Goal: Task Accomplishment & Management: Use online tool/utility

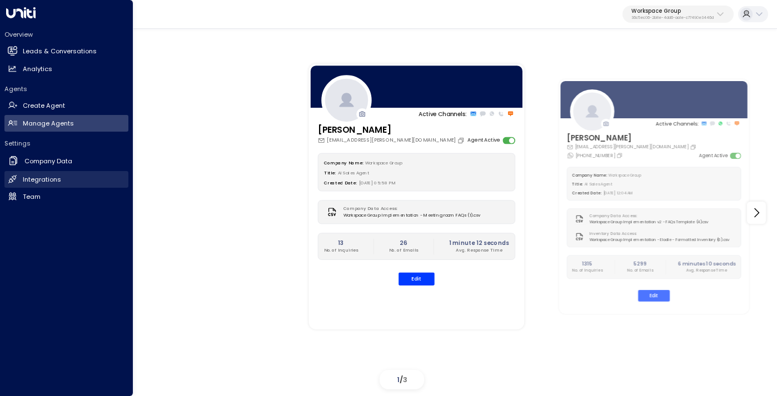
click at [53, 175] on h2 "Integrations" at bounding box center [42, 179] width 38 height 9
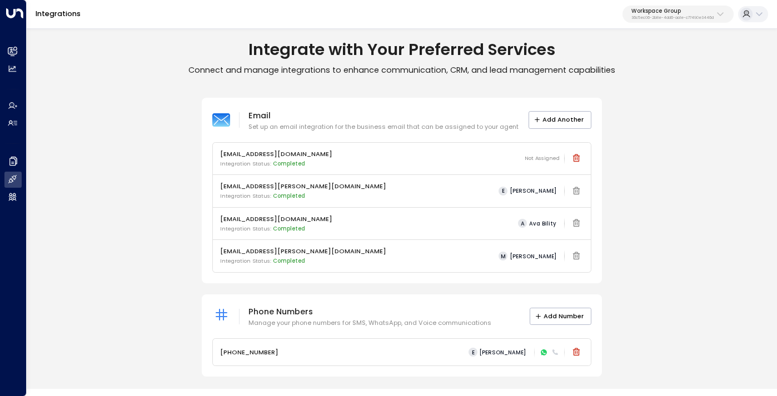
scroll to position [1, 0]
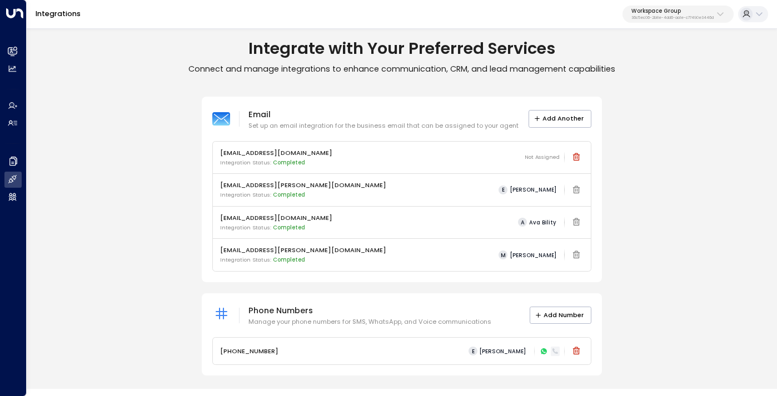
click at [555, 351] on icon at bounding box center [555, 351] width 7 height 7
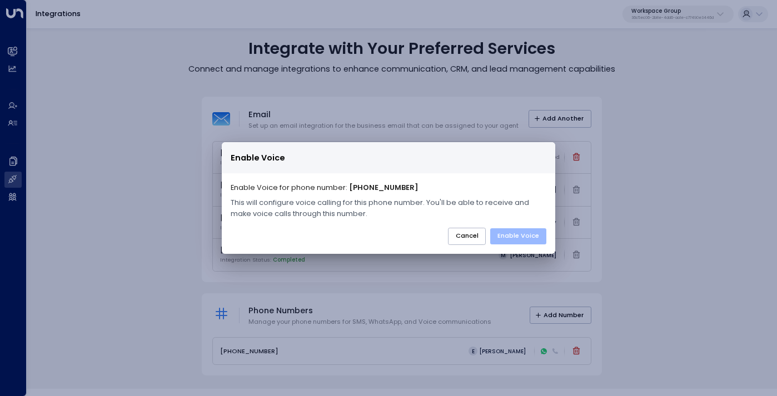
click at [511, 237] on button "Enable Voice" at bounding box center [518, 237] width 56 height 16
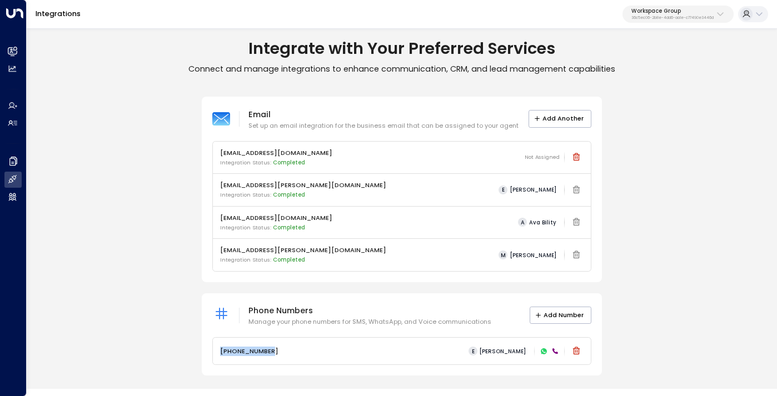
drag, startPoint x: 274, startPoint y: 350, endPoint x: 218, endPoint y: 351, distance: 56.2
click at [218, 351] on div "[PHONE_NUMBER] E [PERSON_NAME]" at bounding box center [402, 351] width 378 height 27
copy p "[PHONE_NUMBER]"
click at [692, 19] on p "36c5ec06-2b8e-4dd6-aa1e-c77490e3446d" at bounding box center [673, 18] width 82 height 4
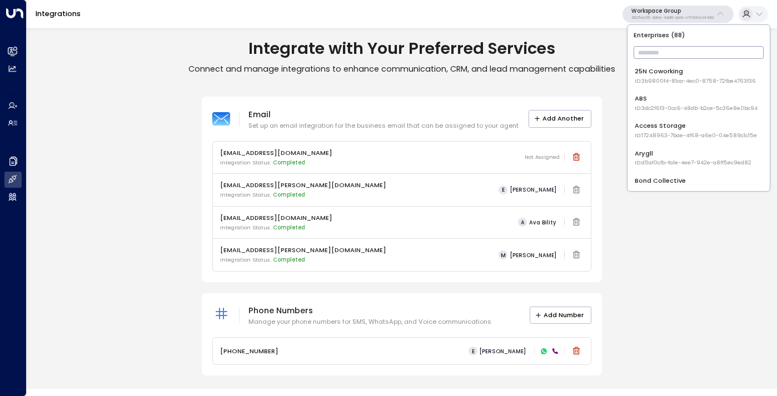
click at [657, 72] on div "25N Coworking ID: 3b9800f4-81ca-4ec0-8758-72fbe4763f36" at bounding box center [695, 76] width 121 height 18
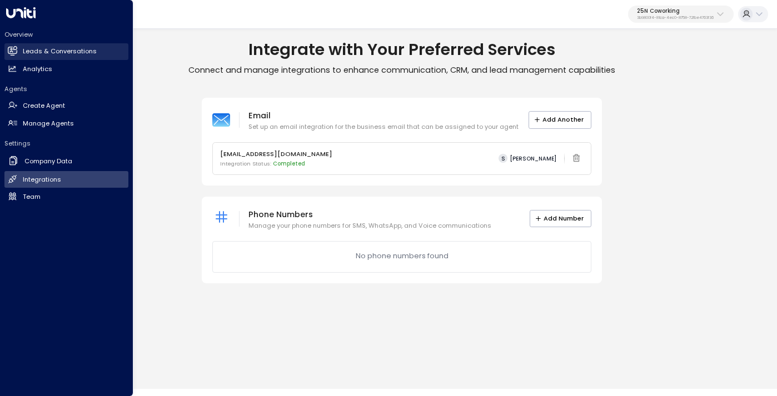
click at [42, 46] on link "Leads & Conversations Leads & Conversations" at bounding box center [66, 51] width 124 height 17
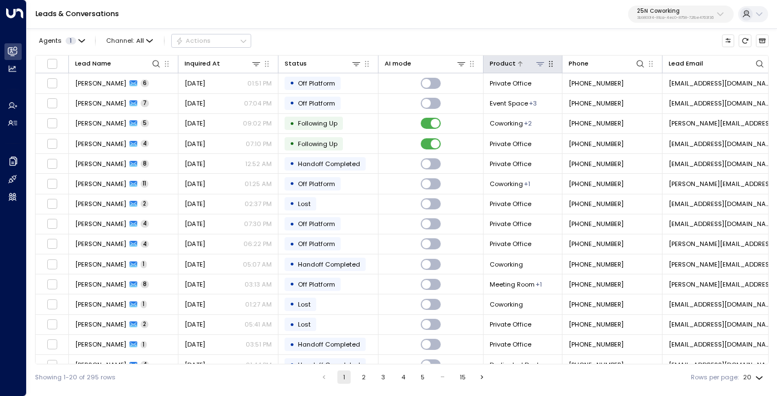
click at [538, 64] on icon at bounding box center [540, 63] width 9 height 9
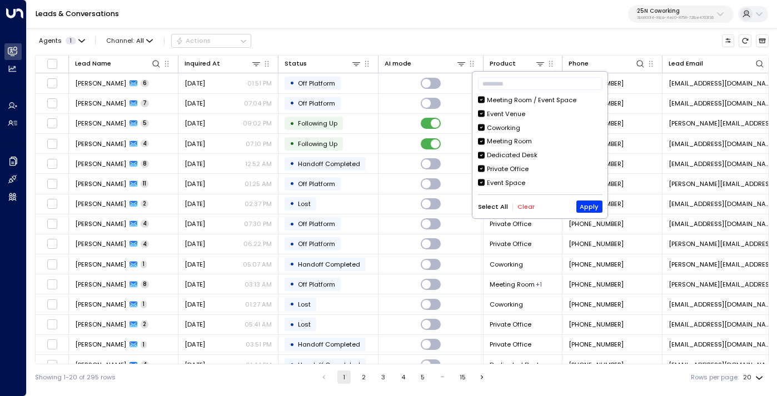
scroll to position [13, 0]
click at [524, 208] on button "Clear" at bounding box center [526, 207] width 17 height 7
click at [495, 168] on div "Event Space" at bounding box center [506, 170] width 38 height 9
click at [505, 112] on div "Event Venue" at bounding box center [506, 114] width 38 height 9
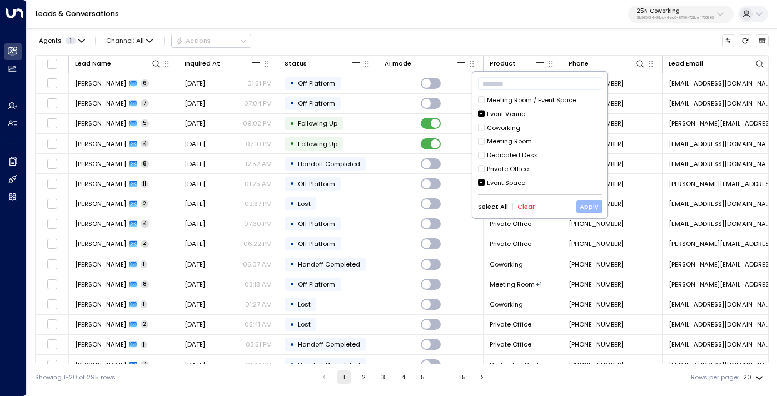
click at [587, 206] on button "Apply" at bounding box center [590, 207] width 26 height 12
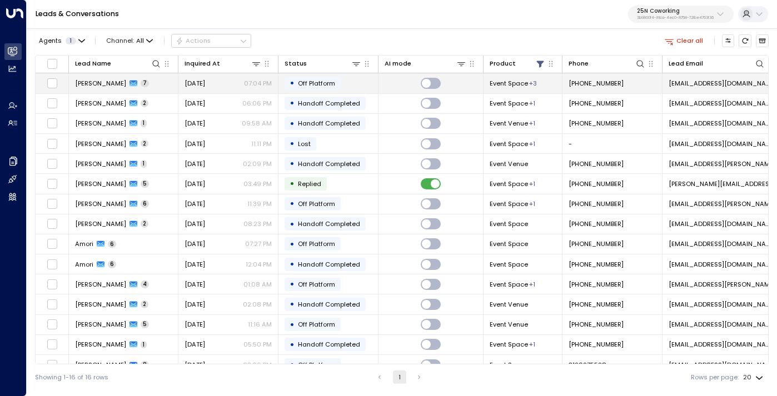
click at [167, 87] on td "[PERSON_NAME] 7" at bounding box center [124, 82] width 110 height 19
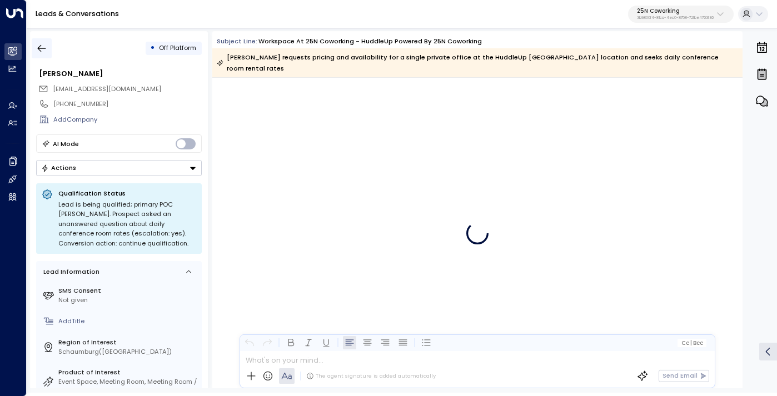
click at [41, 47] on icon "button" at bounding box center [41, 48] width 11 height 11
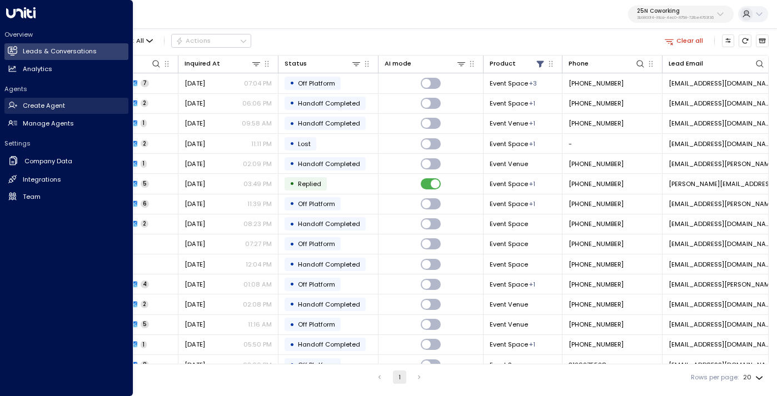
click at [44, 100] on link "Create Agent Create Agent" at bounding box center [66, 106] width 124 height 17
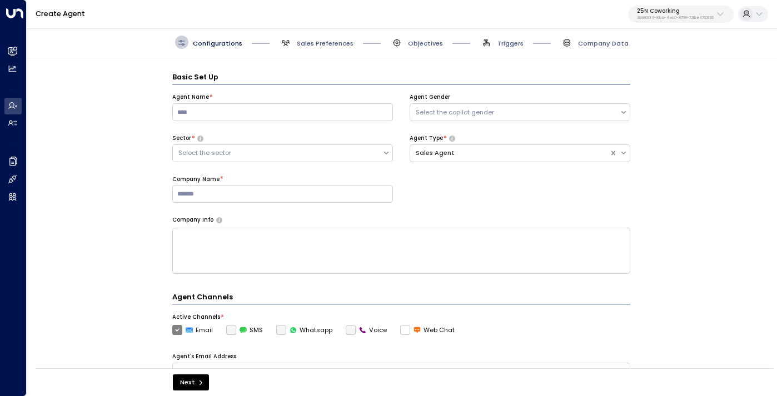
scroll to position [13, 0]
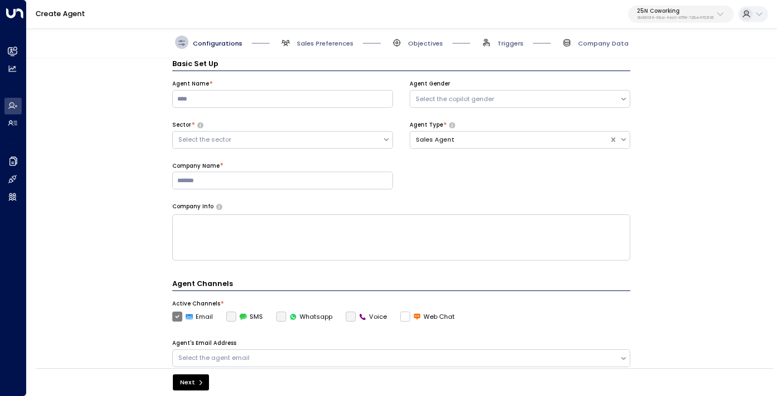
click at [505, 51] on div "Configurations Sales Preferences Objectives Triggers Company Data" at bounding box center [402, 43] width 751 height 32
click at [505, 44] on span "Triggers" at bounding box center [511, 43] width 26 height 9
click at [507, 44] on span "Triggers" at bounding box center [511, 43] width 26 height 9
click at [504, 45] on span "Triggers" at bounding box center [511, 43] width 26 height 9
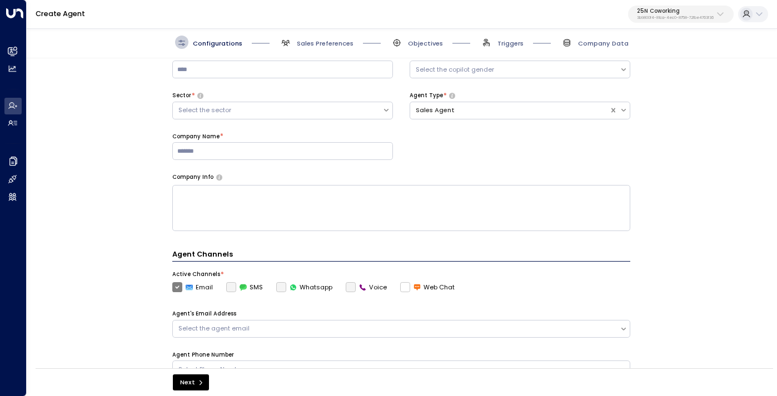
scroll to position [0, 0]
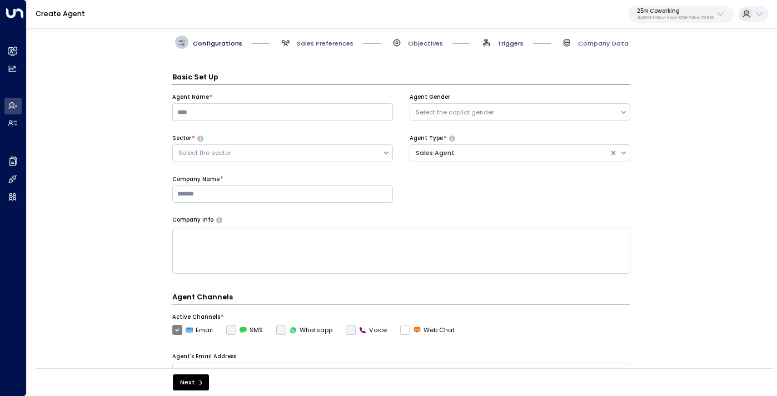
click at [505, 44] on span "Triggers" at bounding box center [511, 43] width 26 height 9
click at [504, 39] on span "Triggers" at bounding box center [511, 43] width 26 height 9
click at [504, 49] on div "Configurations Sales Preferences Objectives Triggers Company Data" at bounding box center [402, 43] width 751 height 32
click at [425, 46] on span "Objectives" at bounding box center [425, 43] width 35 height 9
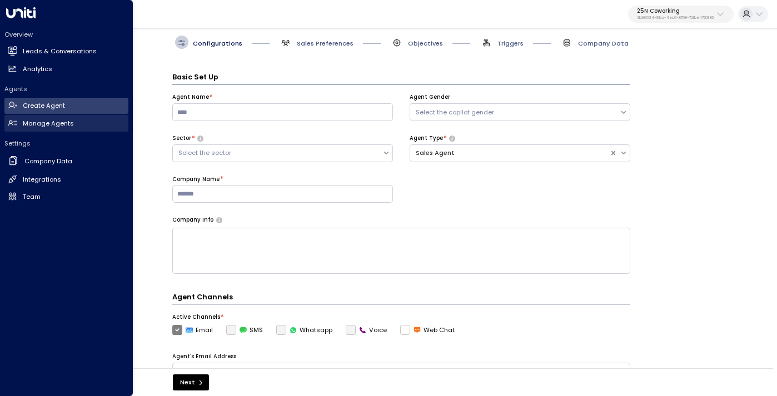
click at [35, 123] on h2 "Manage Agents" at bounding box center [48, 123] width 51 height 9
